Goal: Task Accomplishment & Management: Manage account settings

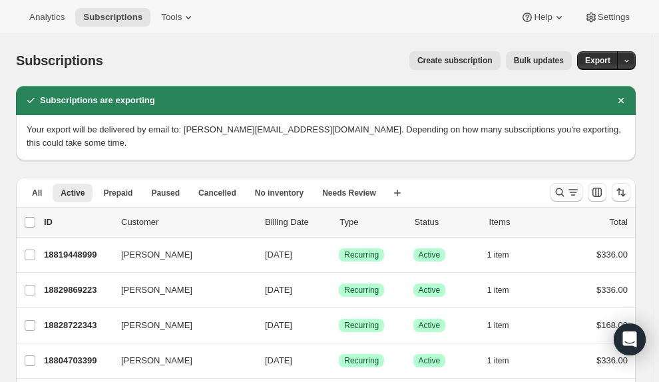
click at [567, 186] on icon "Search and filter results" at bounding box center [560, 192] width 13 height 13
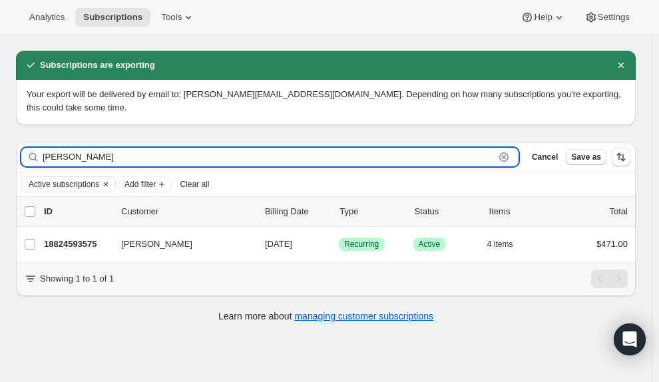
scroll to position [35, 0]
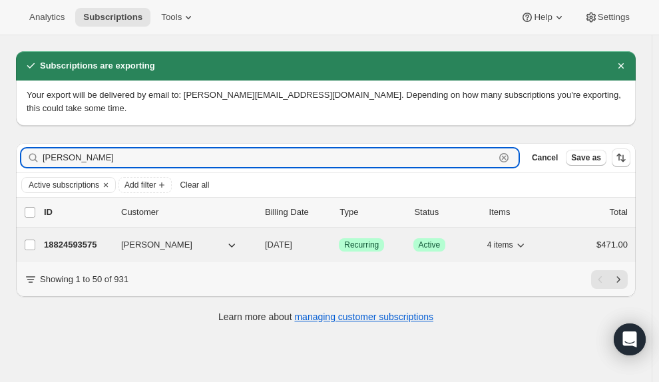
type input "cussen"
click at [147, 238] on span "Geoff Cussen" at bounding box center [156, 244] width 71 height 13
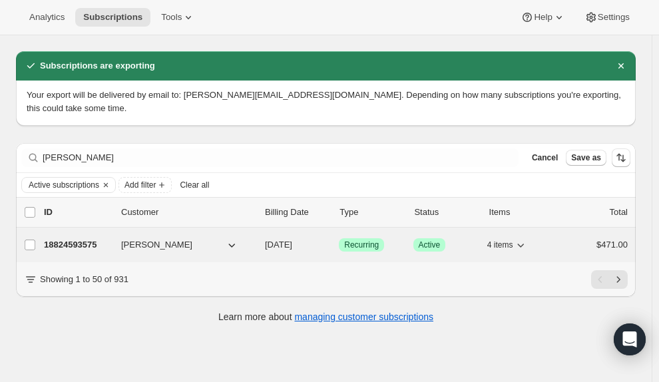
click at [91, 238] on p "18824593575" at bounding box center [77, 244] width 67 height 13
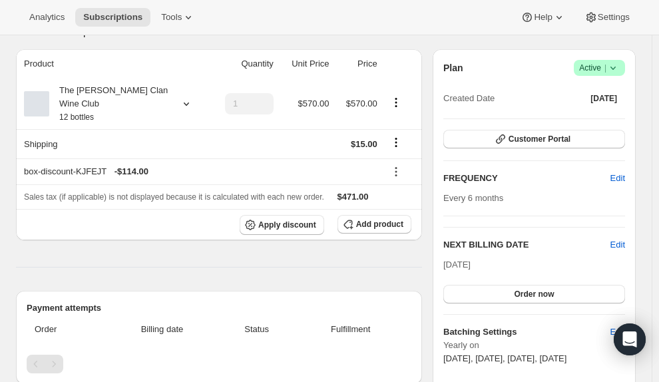
scroll to position [133, 0]
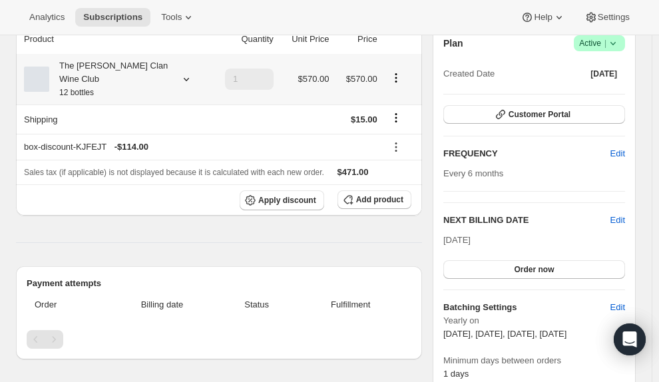
click at [185, 78] on icon at bounding box center [186, 79] width 13 height 13
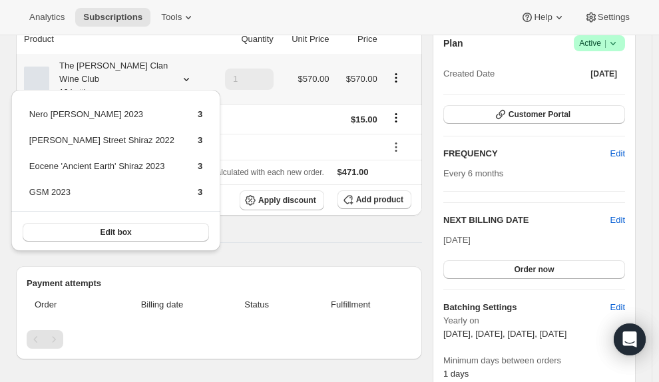
click at [185, 78] on icon at bounding box center [186, 79] width 13 height 13
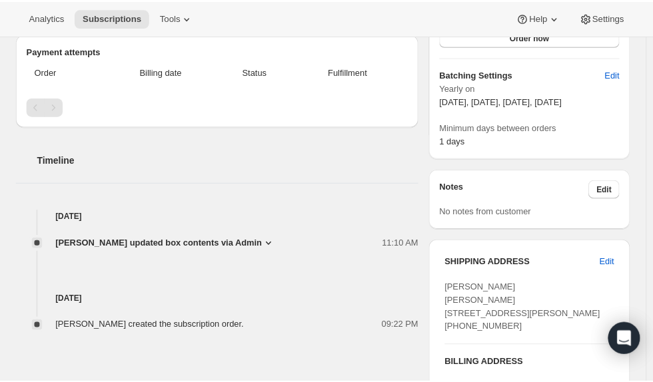
scroll to position [400, 0]
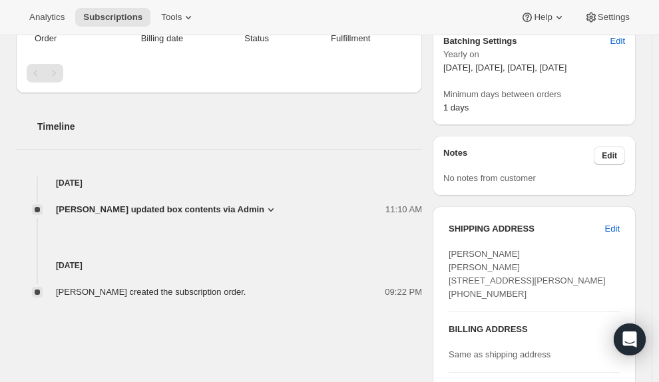
click at [264, 203] on icon at bounding box center [270, 209] width 13 height 13
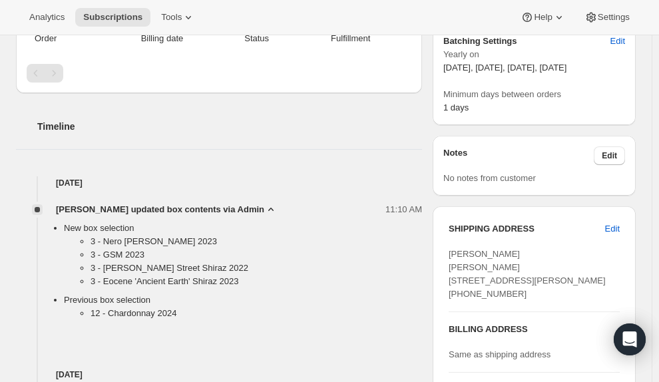
click at [264, 203] on icon at bounding box center [270, 209] width 13 height 13
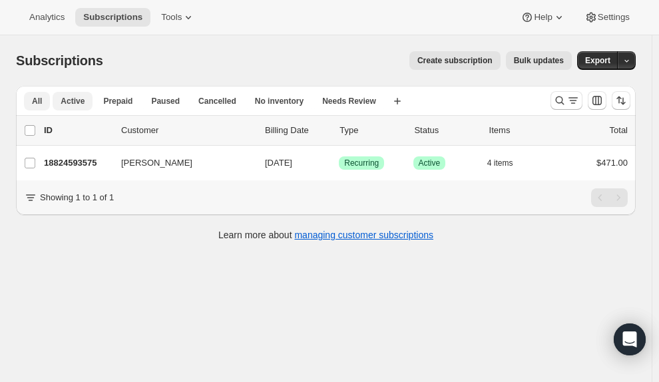
click at [35, 106] on span "All" at bounding box center [37, 101] width 10 height 11
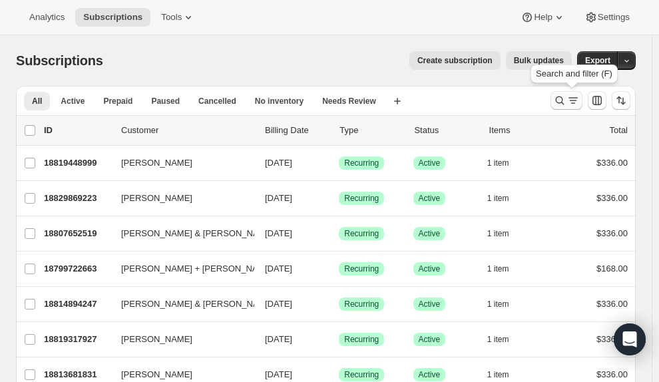
click at [573, 109] on button "Search and filter results" at bounding box center [567, 100] width 32 height 19
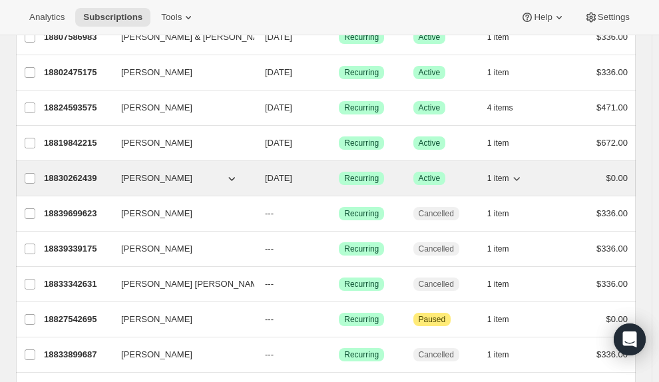
scroll to position [125, 0]
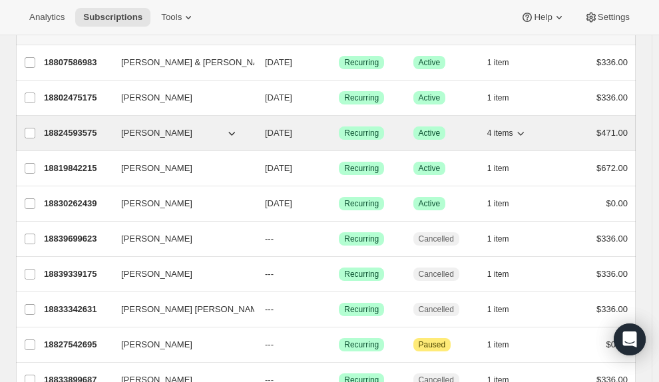
type input "geoff"
click at [528, 131] on icon "button" at bounding box center [520, 133] width 13 height 13
click at [83, 131] on p "18824593575" at bounding box center [77, 133] width 67 height 13
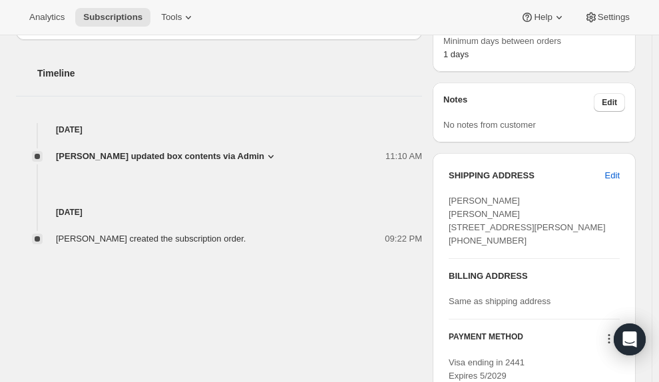
scroll to position [466, 0]
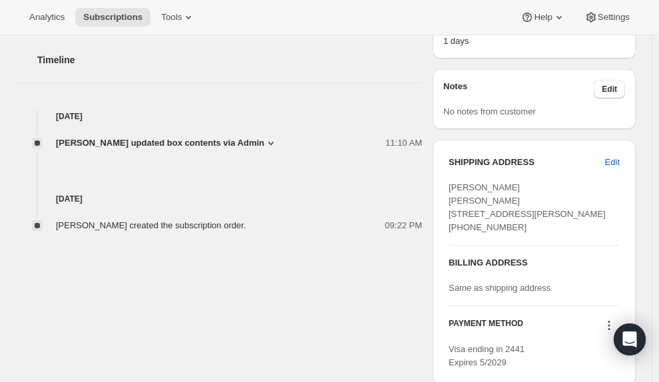
click at [266, 137] on icon at bounding box center [270, 143] width 13 height 13
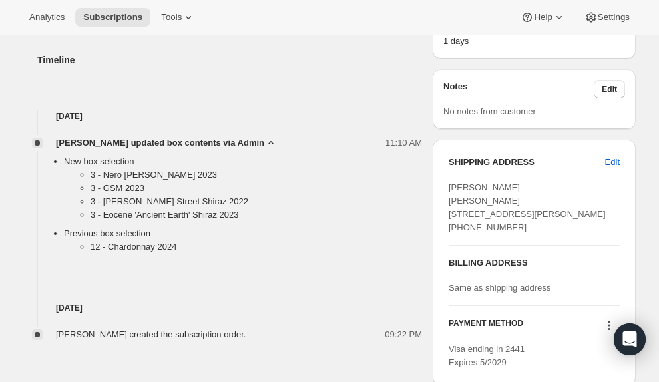
click at [264, 137] on icon at bounding box center [270, 143] width 13 height 13
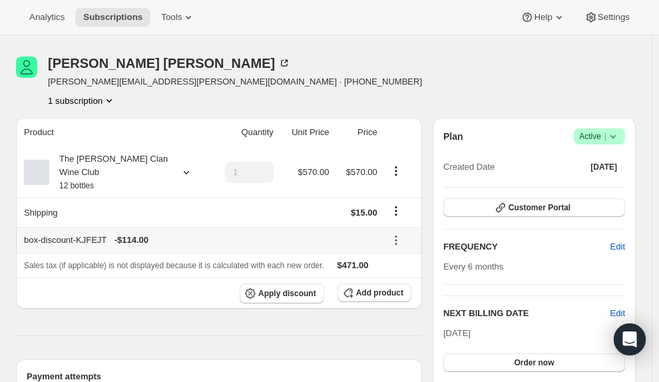
scroll to position [0, 0]
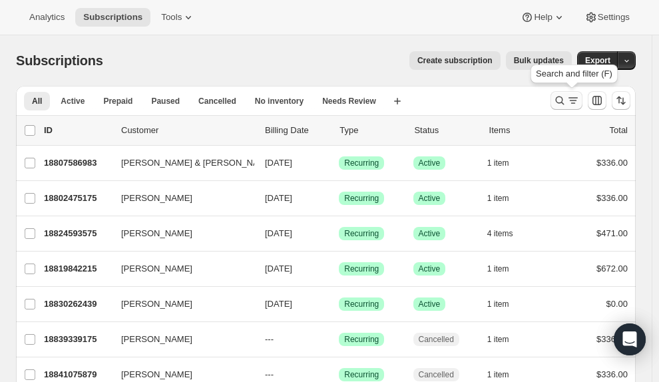
click at [573, 105] on icon "Search and filter results" at bounding box center [573, 100] width 13 height 13
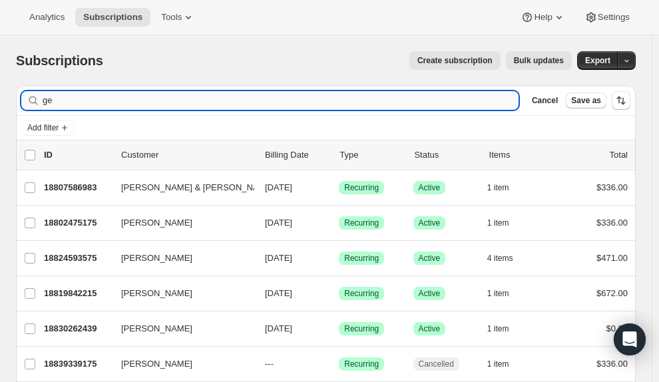
type input "g"
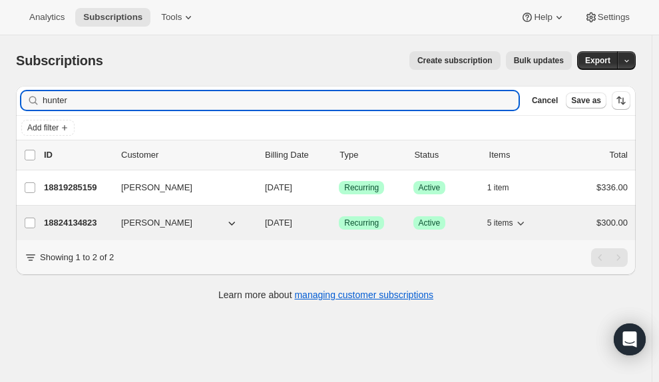
type input "hunter"
click at [236, 224] on icon "button" at bounding box center [231, 222] width 13 height 13
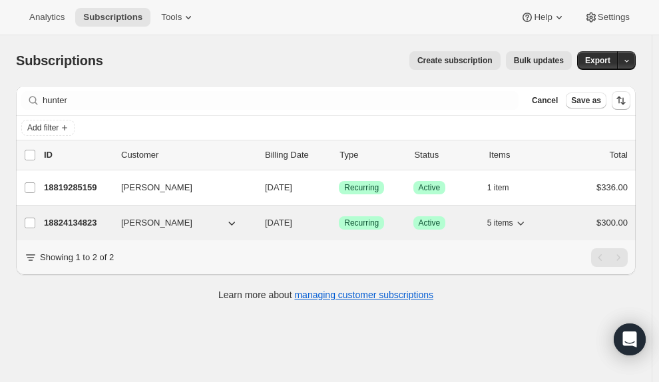
click at [226, 224] on icon "button" at bounding box center [231, 222] width 13 height 13
click at [226, 222] on icon "button" at bounding box center [231, 222] width 13 height 13
click at [229, 224] on icon "button" at bounding box center [231, 222] width 13 height 13
click at [161, 227] on span "Marion Hunter" at bounding box center [156, 222] width 71 height 13
click at [153, 222] on span "Marion Hunter" at bounding box center [156, 222] width 71 height 13
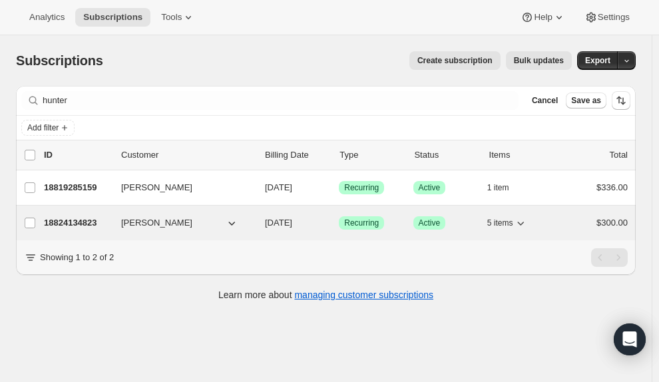
click at [87, 227] on p "18824134823" at bounding box center [77, 222] width 67 height 13
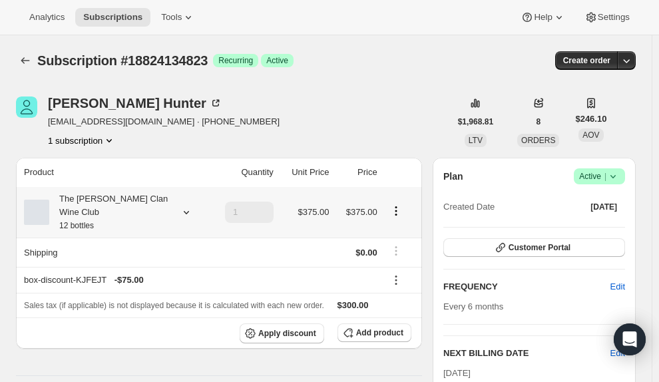
click at [187, 207] on icon at bounding box center [186, 212] width 13 height 13
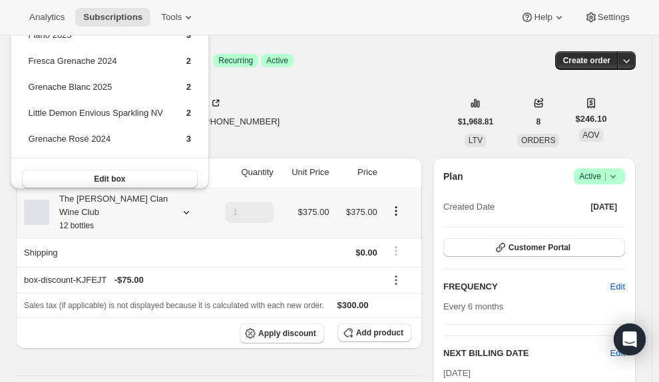
click at [187, 206] on icon at bounding box center [186, 212] width 13 height 13
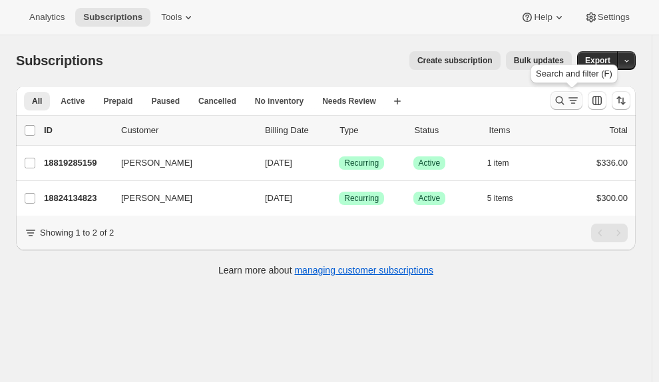
click at [580, 99] on icon "Search and filter results" at bounding box center [573, 100] width 13 height 13
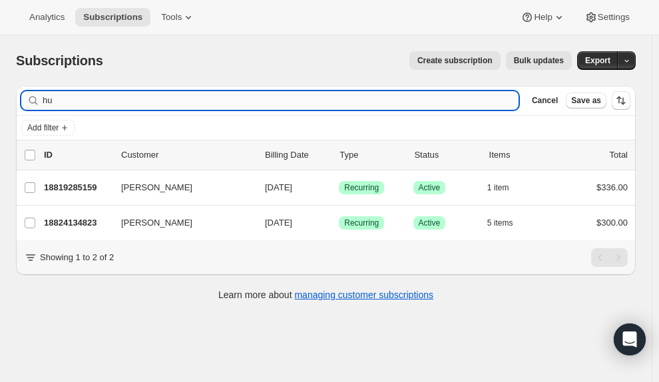
type input "h"
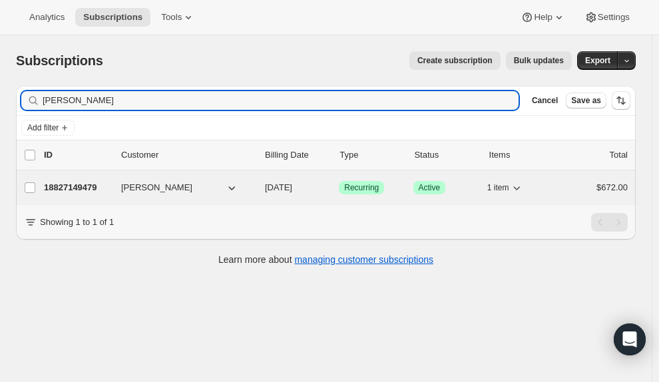
type input "tara"
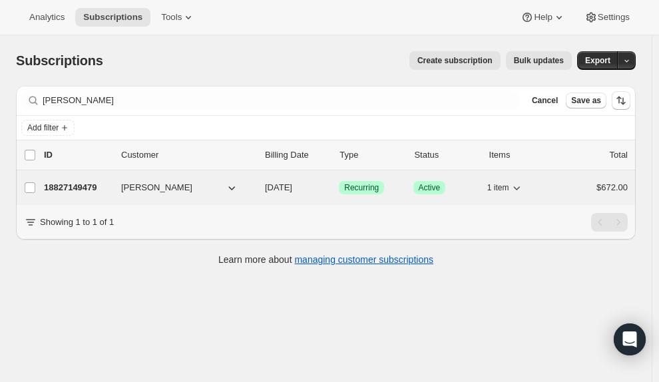
click at [61, 187] on p "18827149479" at bounding box center [77, 187] width 67 height 13
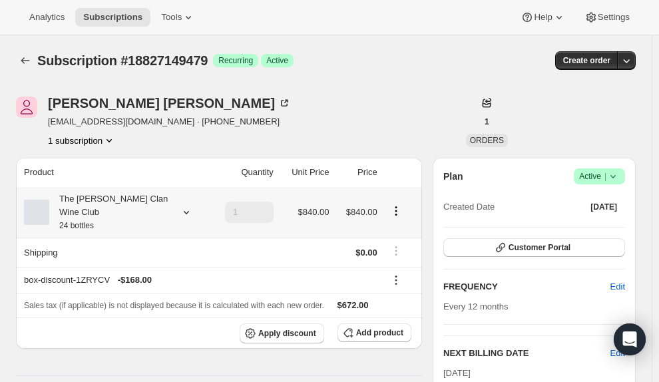
click at [151, 197] on div "The Maxwell Clan Wine Club 24 bottles" at bounding box center [109, 212] width 120 height 40
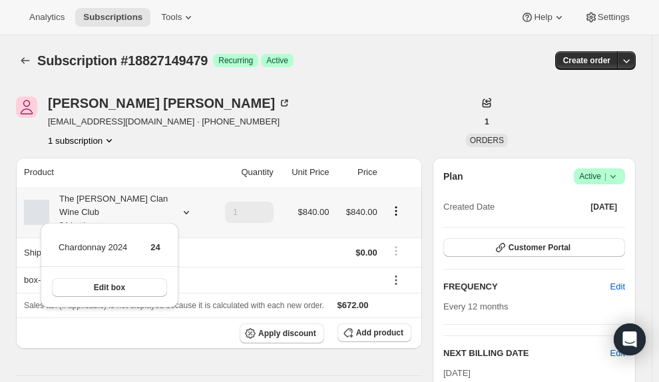
click at [149, 196] on div "The Maxwell Clan Wine Club 24 bottles" at bounding box center [109, 212] width 120 height 40
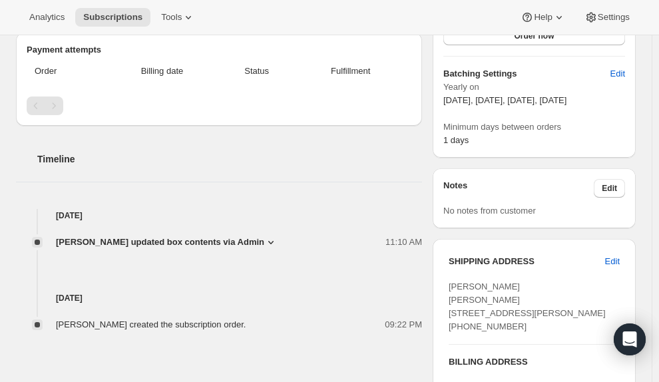
scroll to position [400, 0]
